Goal: Task Accomplishment & Management: Use online tool/utility

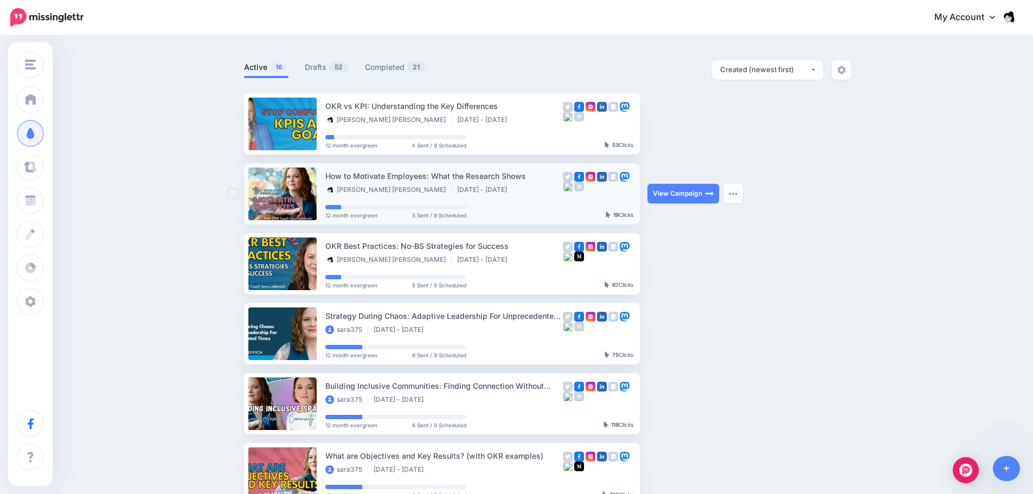
scroll to position [54, 0]
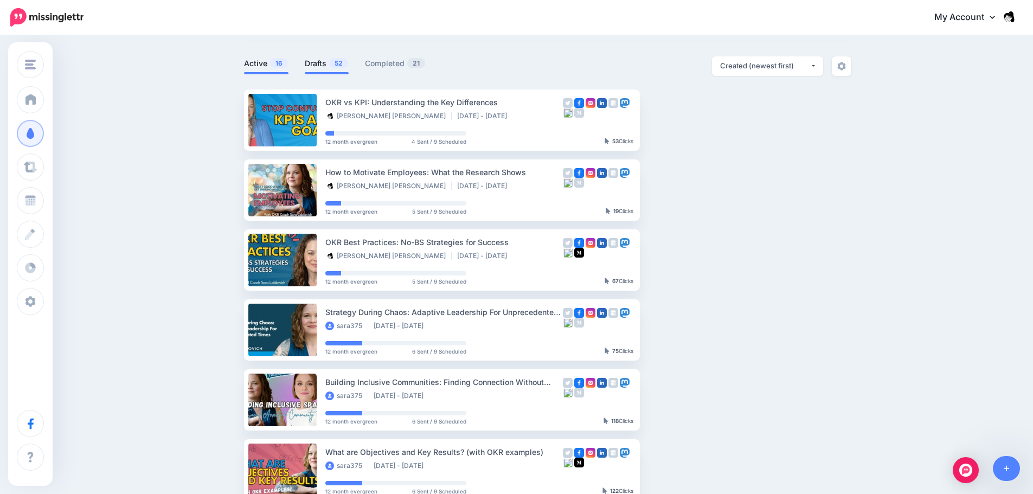
click at [317, 63] on link "Drafts 52" at bounding box center [327, 63] width 44 height 13
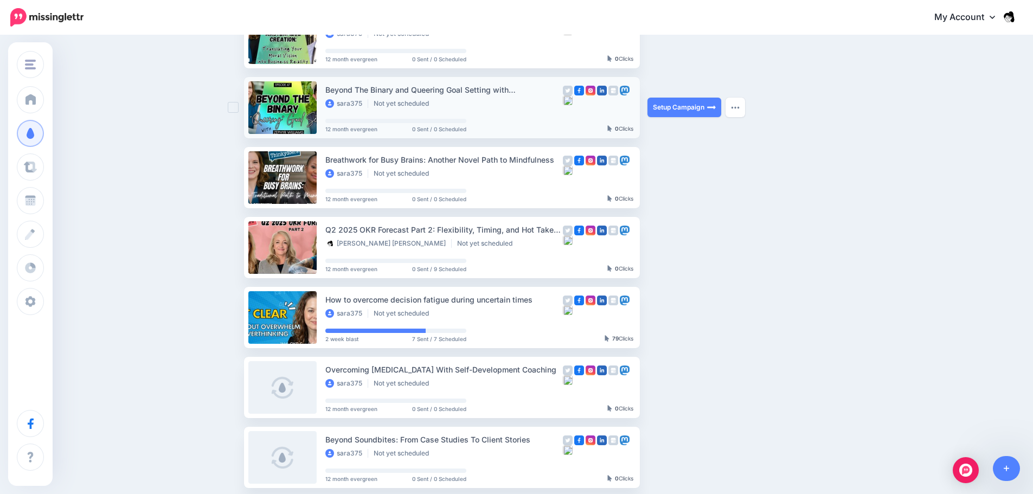
scroll to position [325, 0]
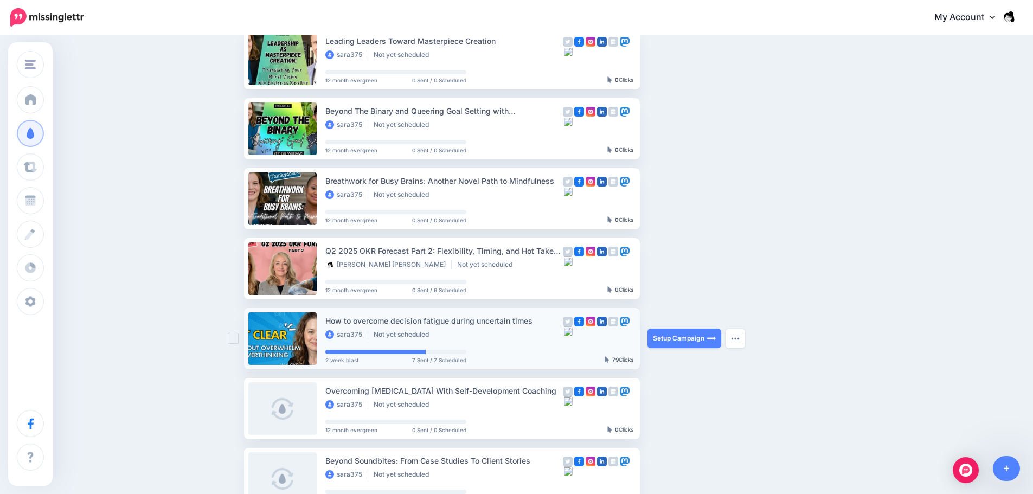
click at [507, 324] on div "How to overcome decision fatigue during uncertain times" at bounding box center [444, 321] width 238 height 12
click at [507, 323] on div "How to overcome decision fatigue during uncertain times" at bounding box center [444, 321] width 238 height 12
copy div "How to overcome decision fatigue during uncertain times"
click at [674, 341] on link "Setup Campaign" at bounding box center [685, 339] width 74 height 20
